Goal: Transaction & Acquisition: Purchase product/service

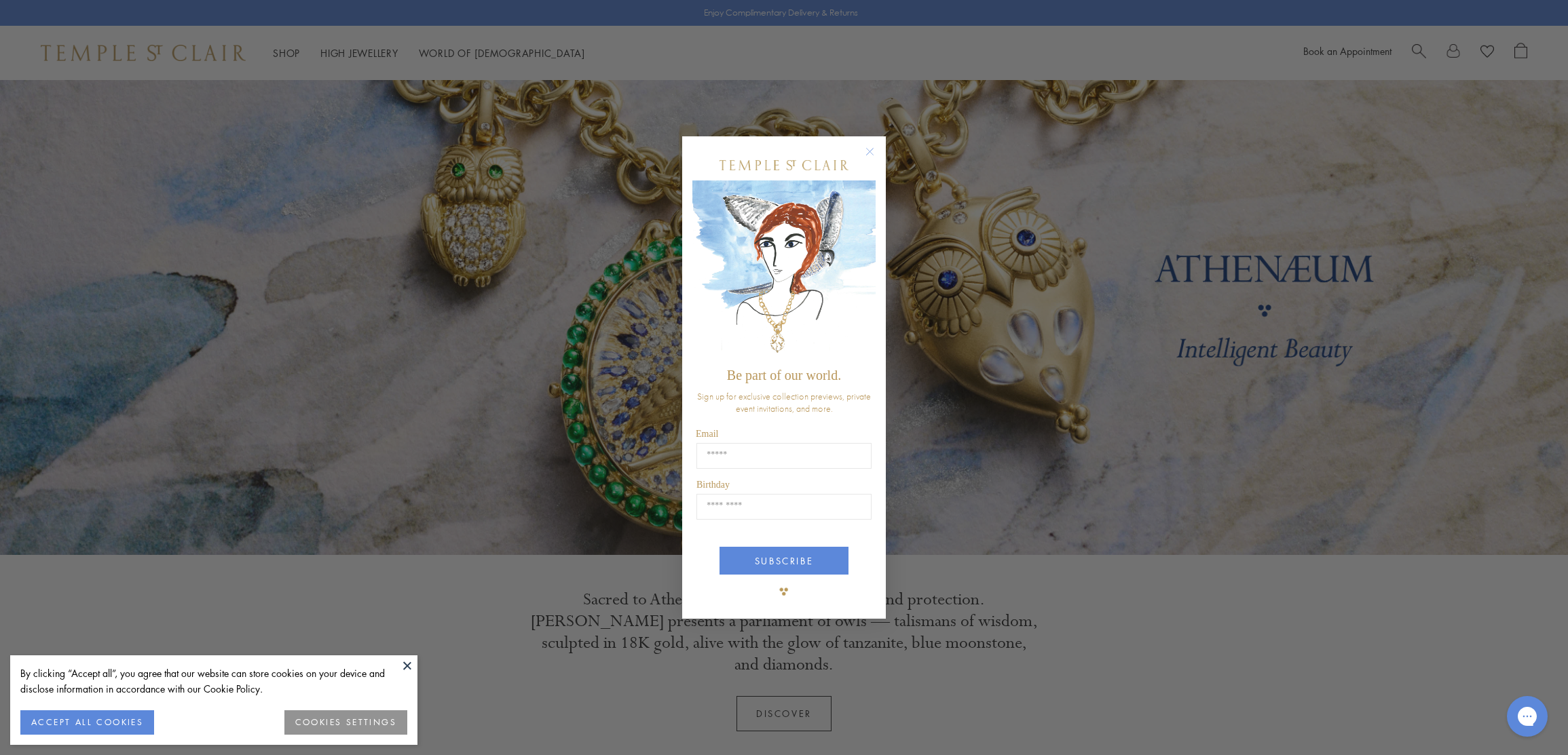
click at [285, 56] on div "Close dialog Be part of our world. Sign up for exclusive collection previews, p…" at bounding box center [784, 377] width 1568 height 755
click at [867, 150] on icon "Close dialog" at bounding box center [870, 151] width 7 height 7
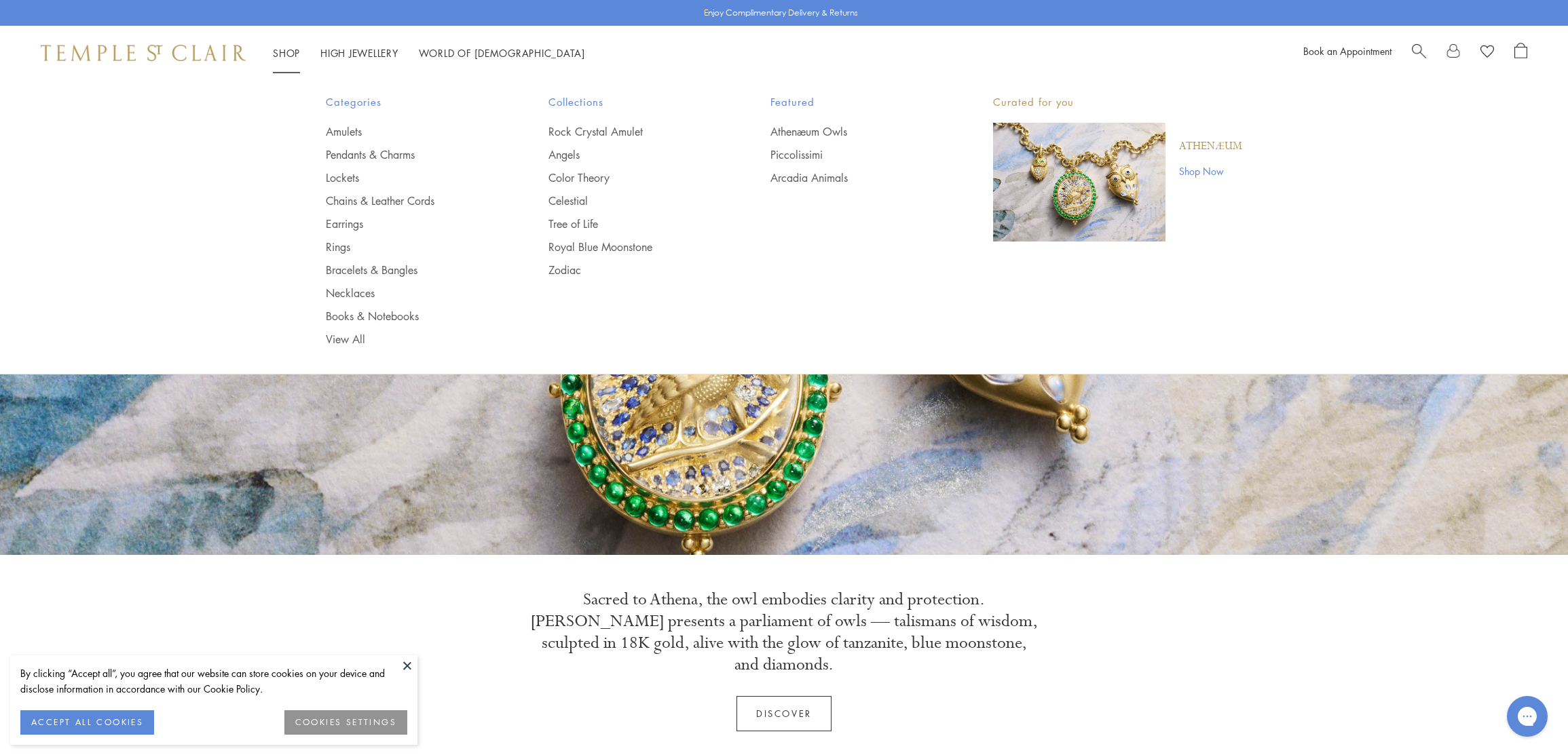
click at [282, 50] on link "Shop Shop" at bounding box center [286, 53] width 27 height 14
click at [568, 154] on link "Angels" at bounding box center [633, 154] width 168 height 15
